Goal: Find specific page/section: Find specific page/section

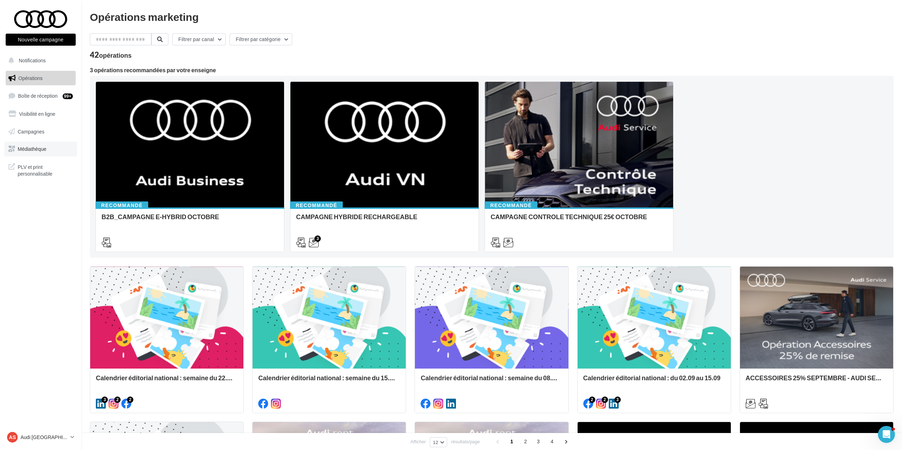
drag, startPoint x: 38, startPoint y: 146, endPoint x: 42, endPoint y: 145, distance: 3.7
click at [38, 146] on span "Médiathèque" at bounding box center [32, 149] width 29 height 6
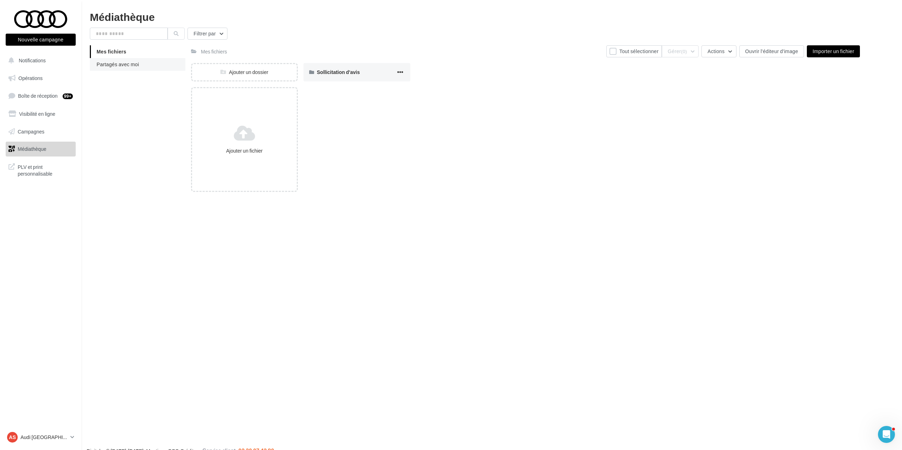
click at [120, 62] on span "Partagés avec moi" at bounding box center [118, 64] width 42 height 6
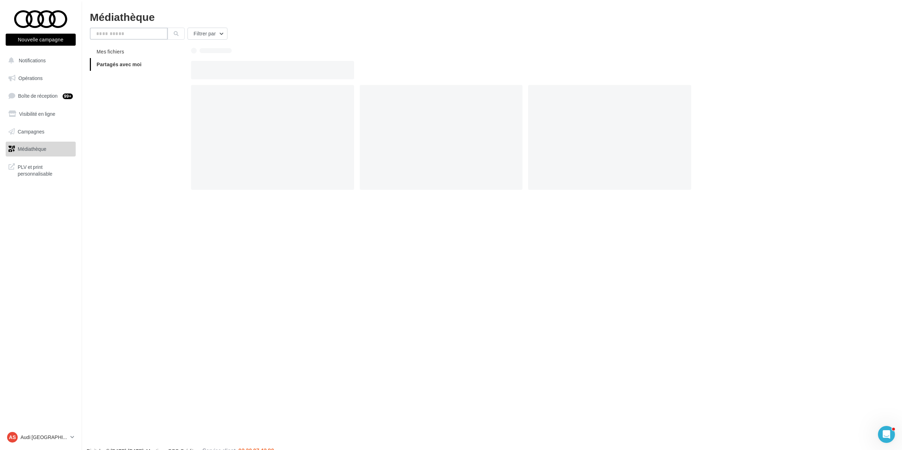
click at [130, 34] on input "text" at bounding box center [129, 34] width 78 height 12
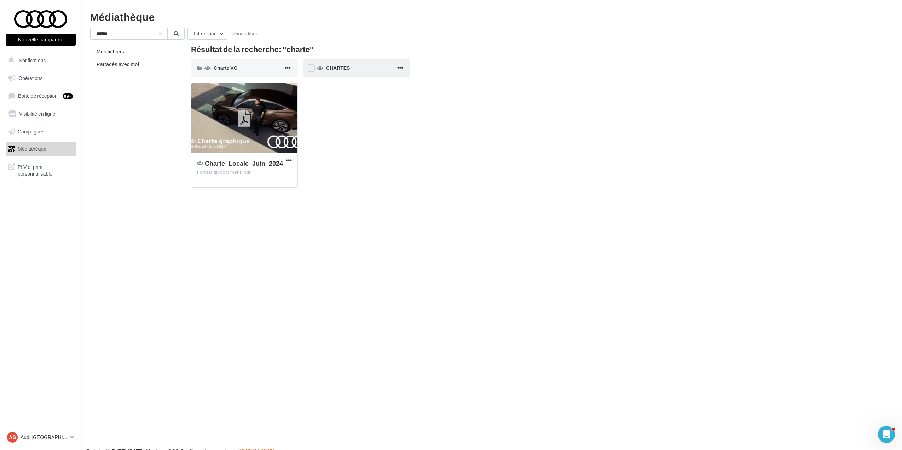
type input "******"
click at [346, 71] on div "CHARTES" at bounding box center [356, 68] width 107 height 18
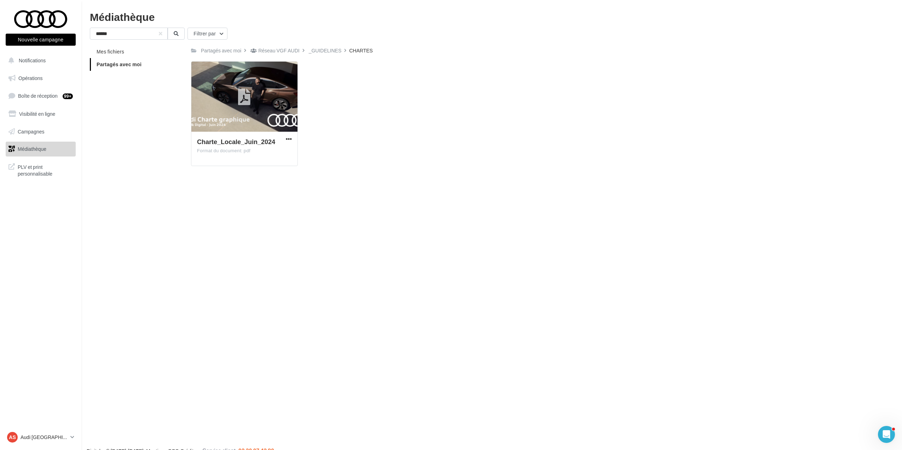
click at [435, 234] on div "Nouvelle campagne Nouvelle campagne Notifications Opérations Boîte de réception…" at bounding box center [451, 236] width 902 height 450
click at [55, 437] on p "Audi [GEOGRAPHIC_DATA]" at bounding box center [44, 436] width 47 height 7
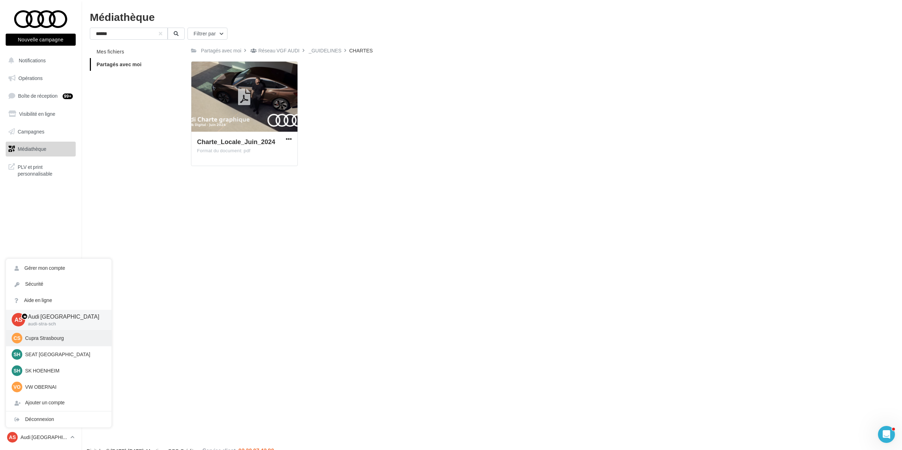
click at [73, 338] on p "Cupra Strasbourg" at bounding box center [64, 337] width 78 height 7
click at [51, 333] on div "CS Cupra Strasbourg cupra_strasbourg" at bounding box center [59, 337] width 94 height 11
